Goal: Use online tool/utility: Utilize a website feature to perform a specific function

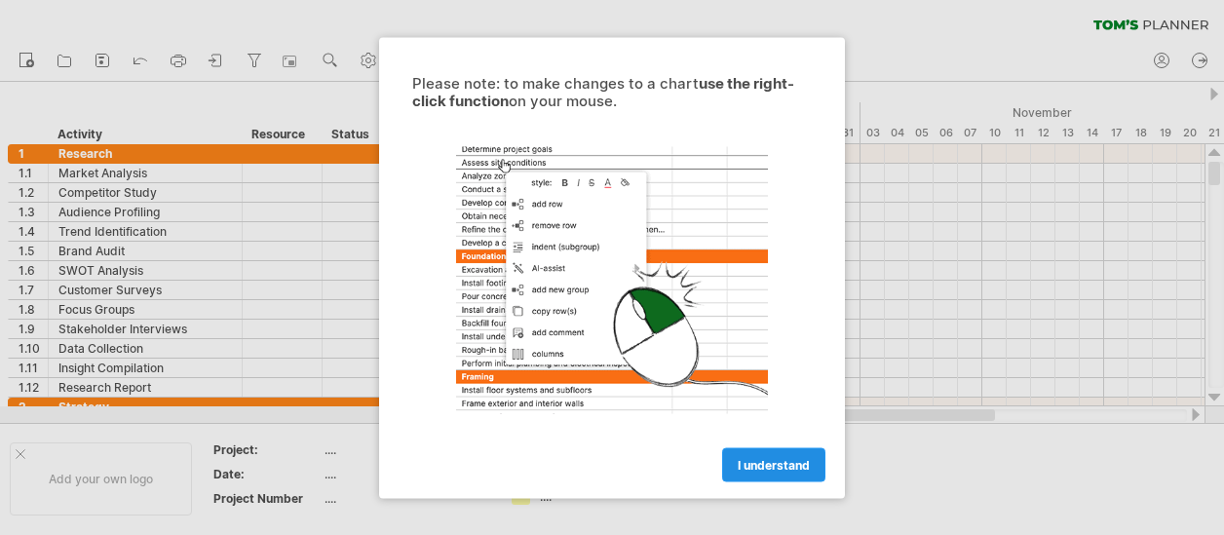
click at [766, 466] on span "I understand" at bounding box center [774, 464] width 72 height 15
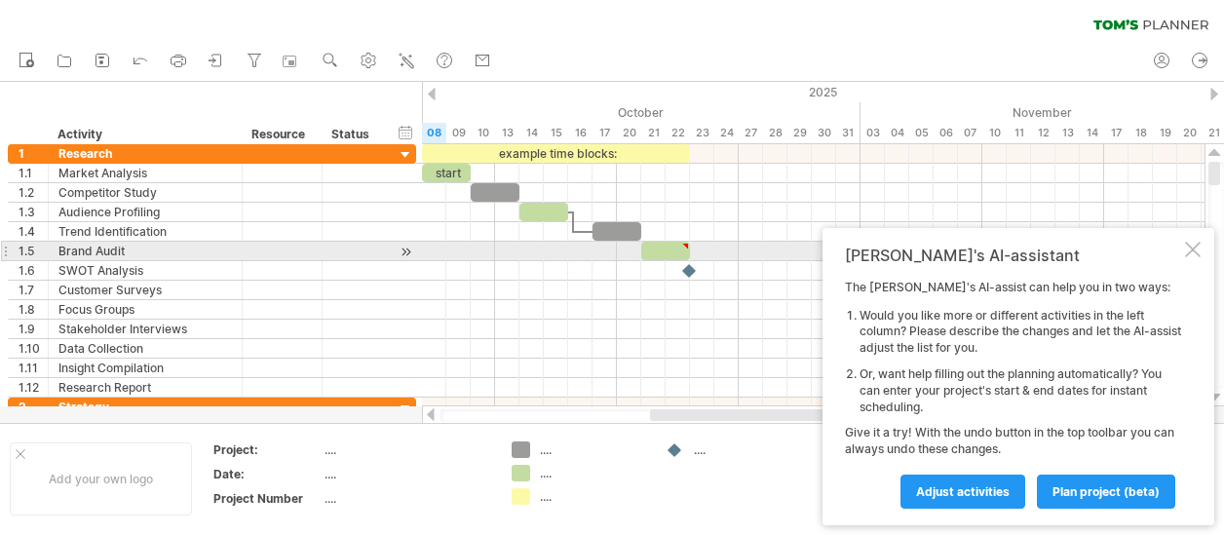
click at [1198, 253] on div at bounding box center [1193, 250] width 16 height 16
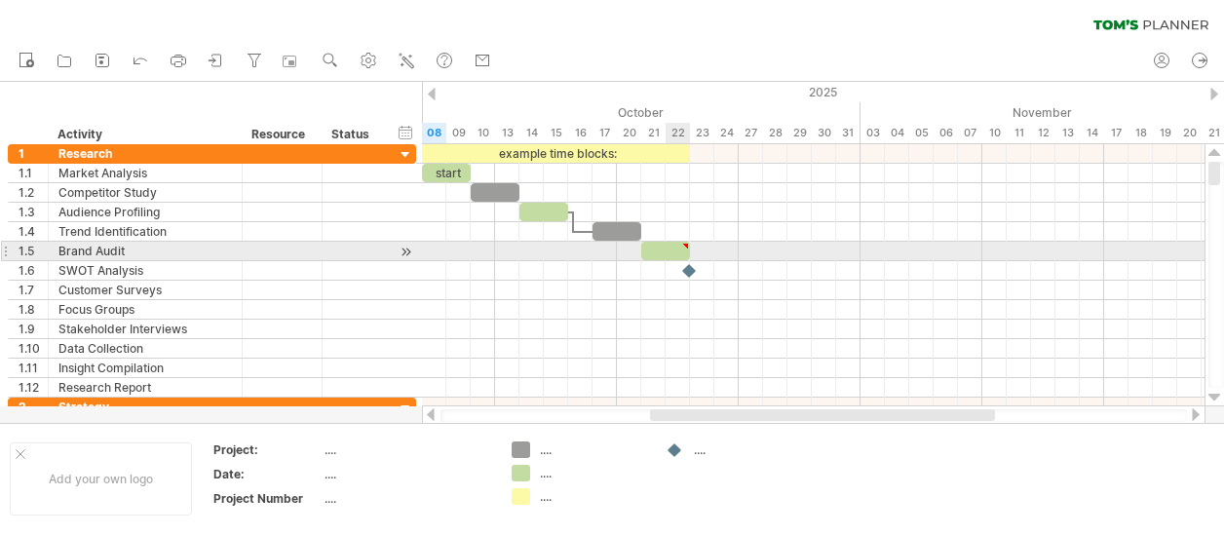
type textarea "**********"
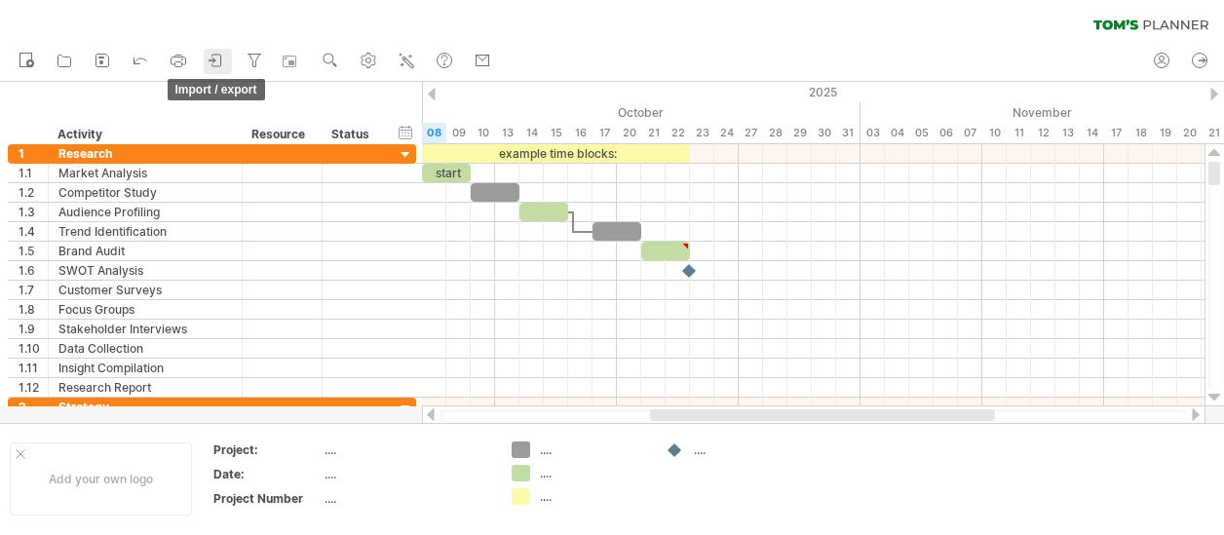
click at [217, 65] on icon at bounding box center [216, 60] width 19 height 19
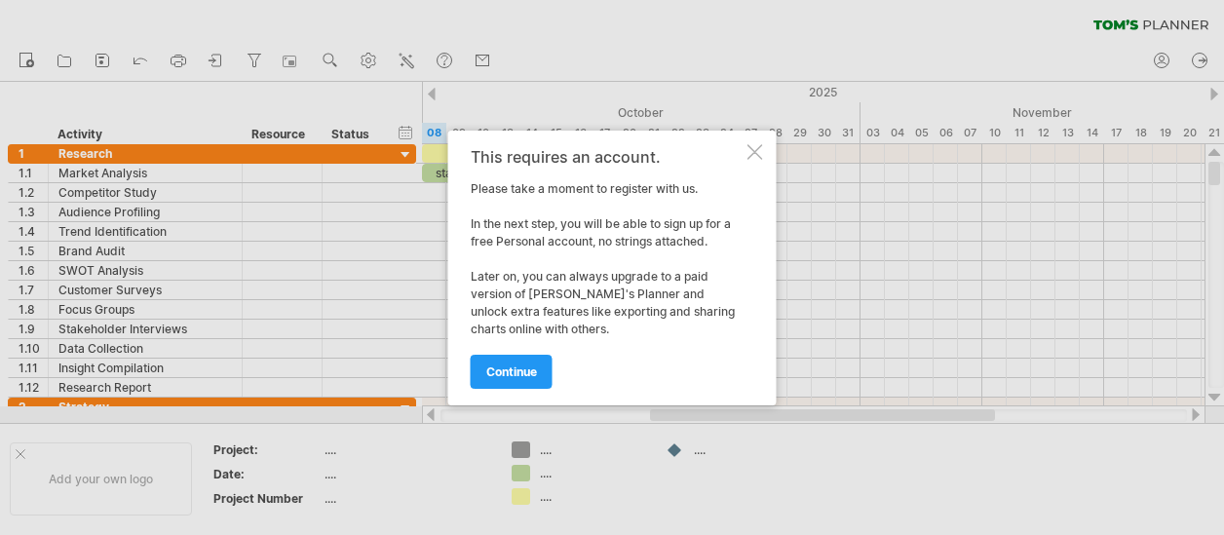
click at [754, 149] on div at bounding box center [756, 152] width 16 height 16
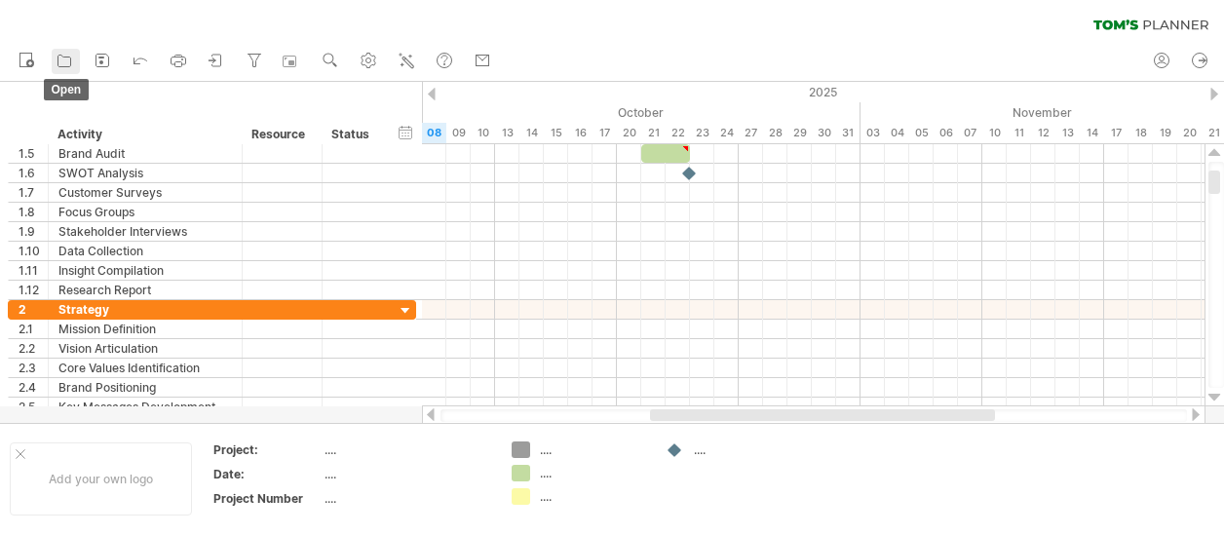
click at [60, 58] on icon at bounding box center [64, 60] width 19 height 19
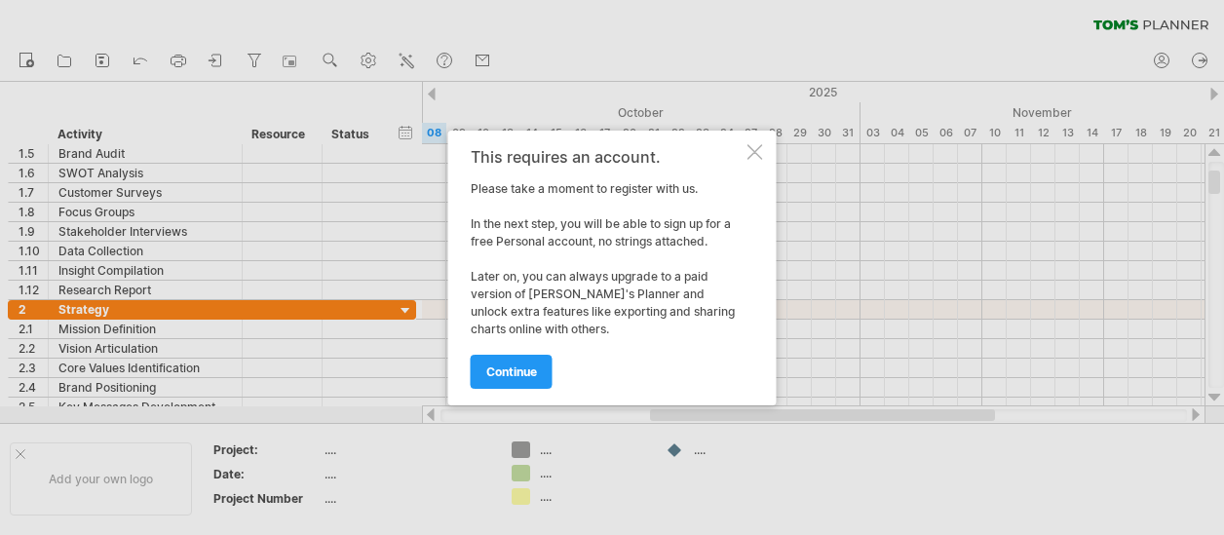
click at [753, 149] on div at bounding box center [756, 152] width 16 height 16
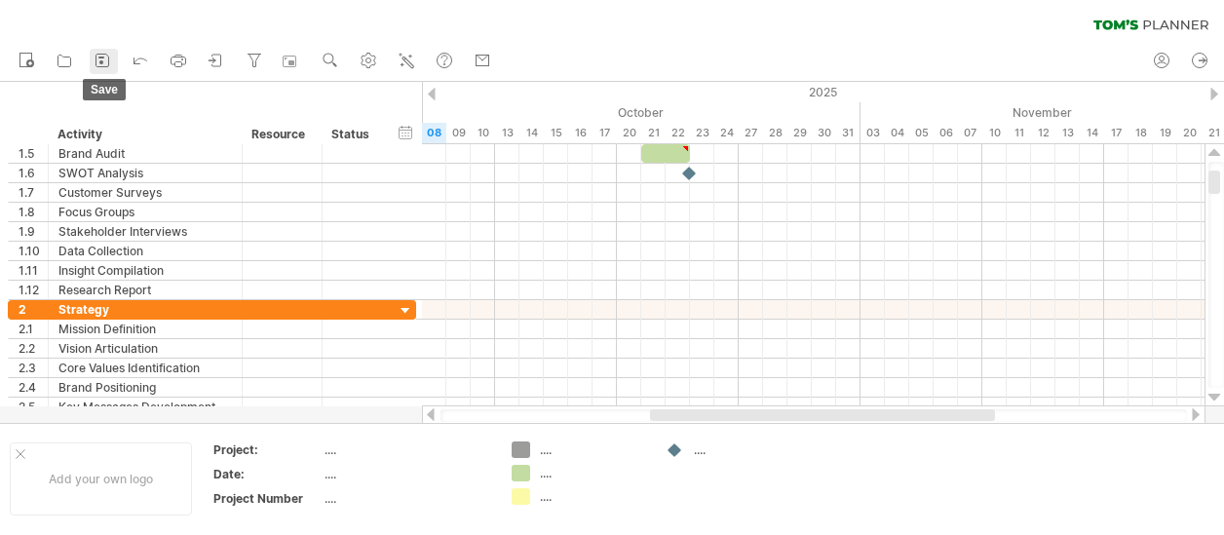
click at [99, 65] on icon at bounding box center [102, 60] width 19 height 19
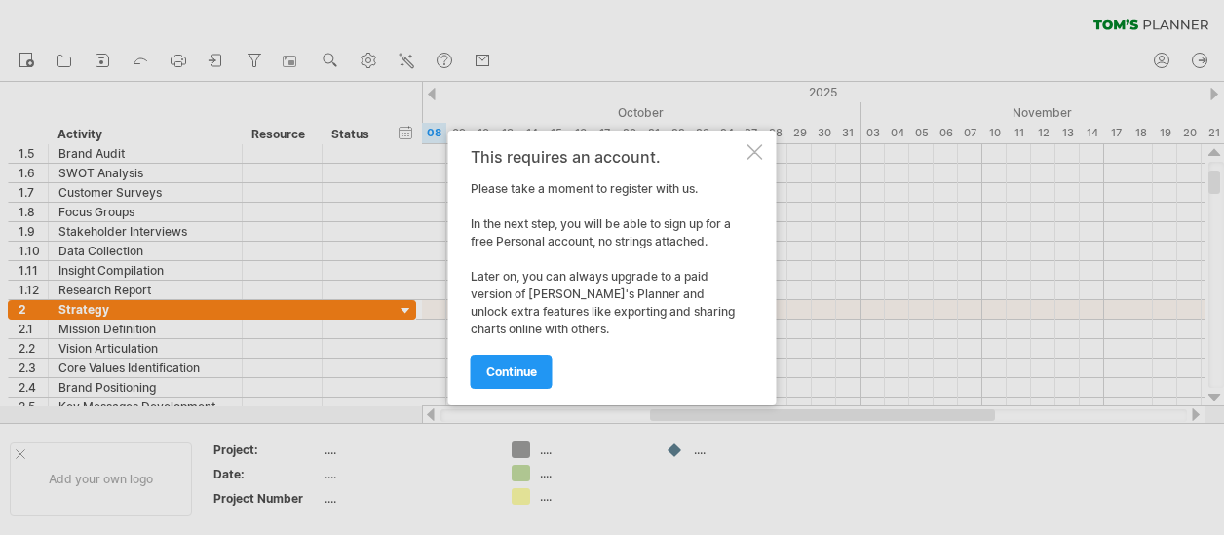
click at [755, 147] on div at bounding box center [756, 152] width 16 height 16
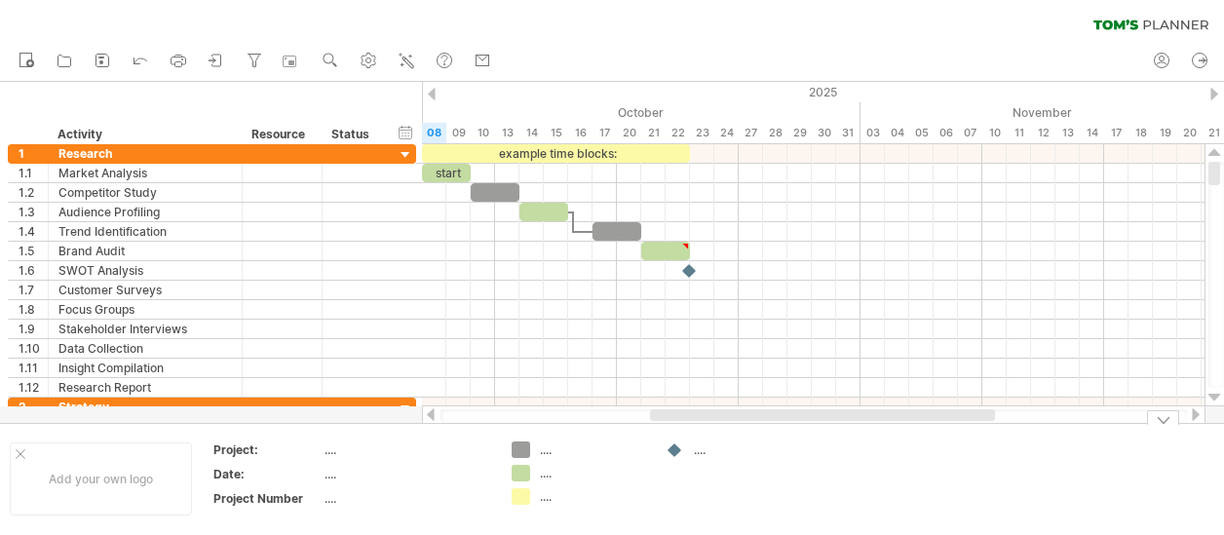
click at [523, 450] on div "Trying to reach [DOMAIN_NAME] Connected again... 0% clear filter new 1" at bounding box center [612, 267] width 1224 height 535
click at [520, 480] on div "Trying to reach [DOMAIN_NAME] Connected again... 0% clear filter new 1" at bounding box center [612, 267] width 1224 height 535
click at [521, 507] on td ".... .... ...." at bounding box center [579, 479] width 154 height 75
